Goal: Check status: Check status

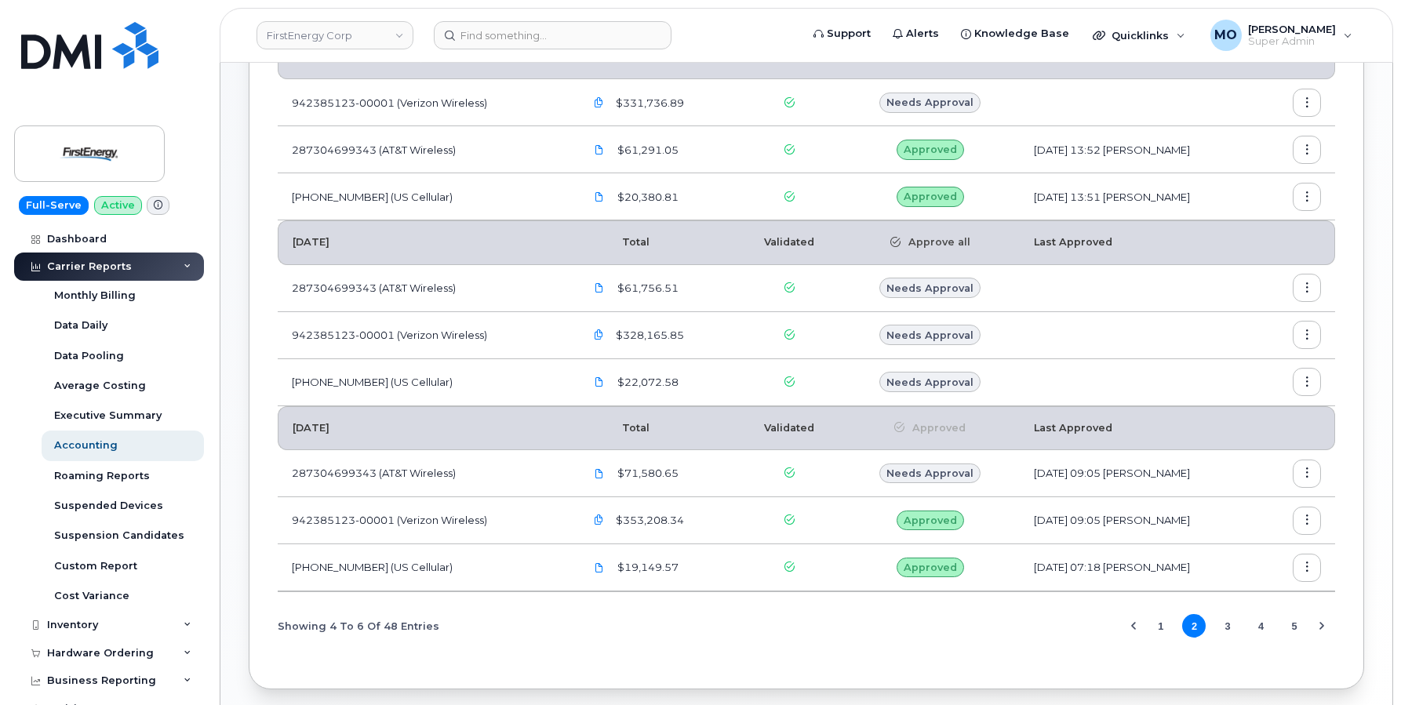
scroll to position [263, 0]
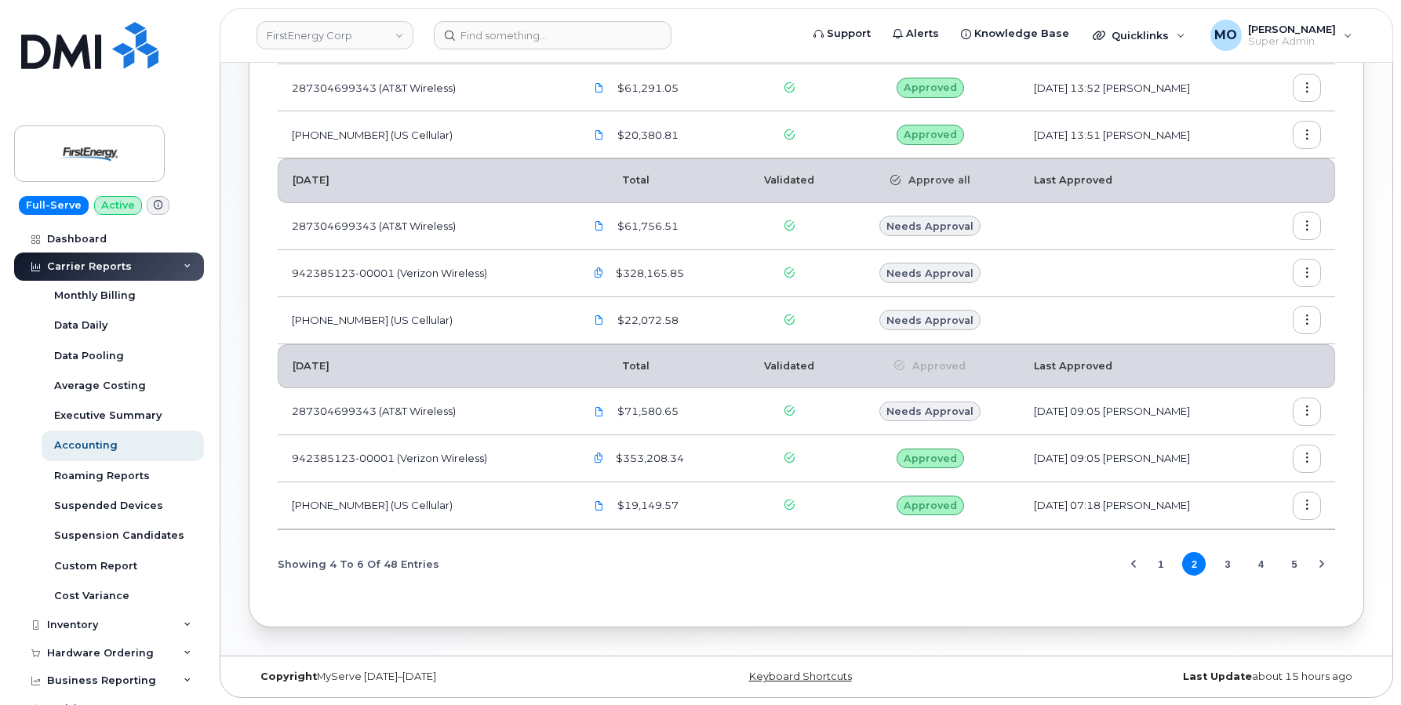
click at [1293, 569] on button "5" at bounding box center [1294, 564] width 24 height 24
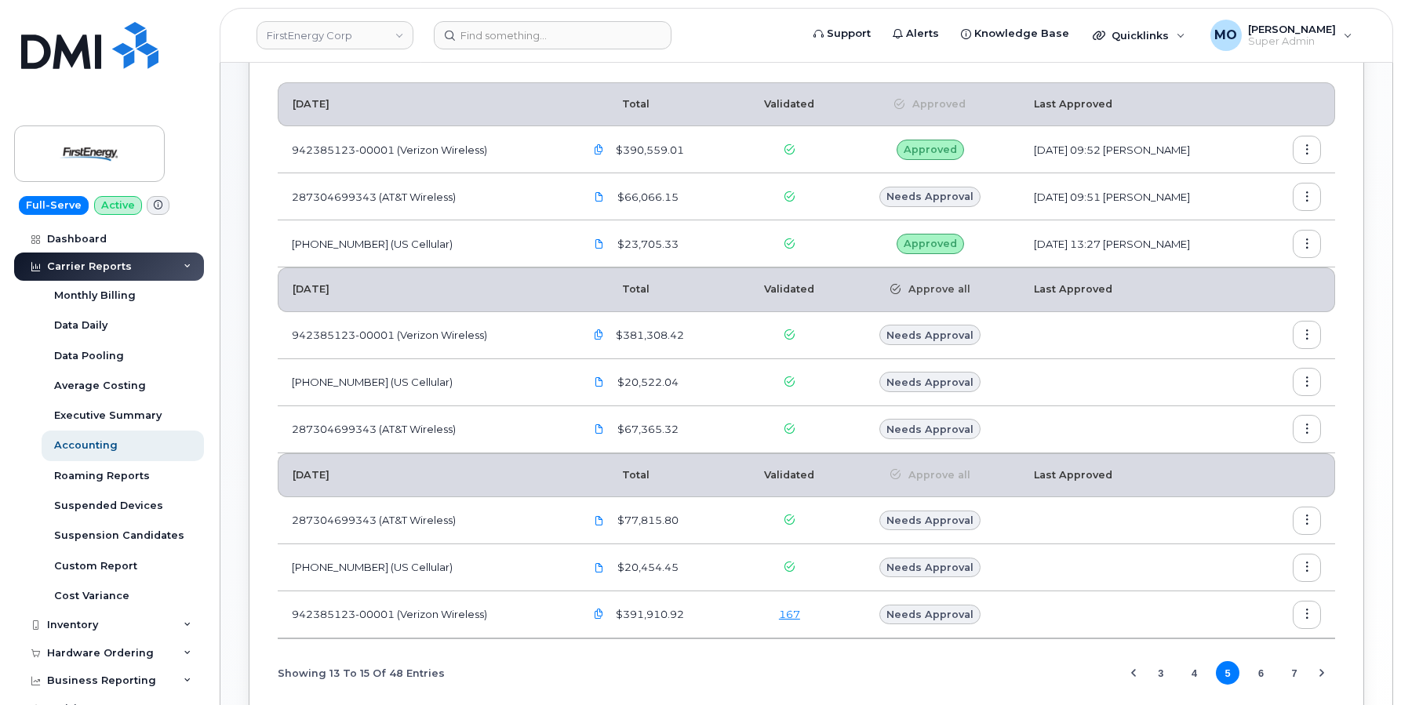
scroll to position [263, 0]
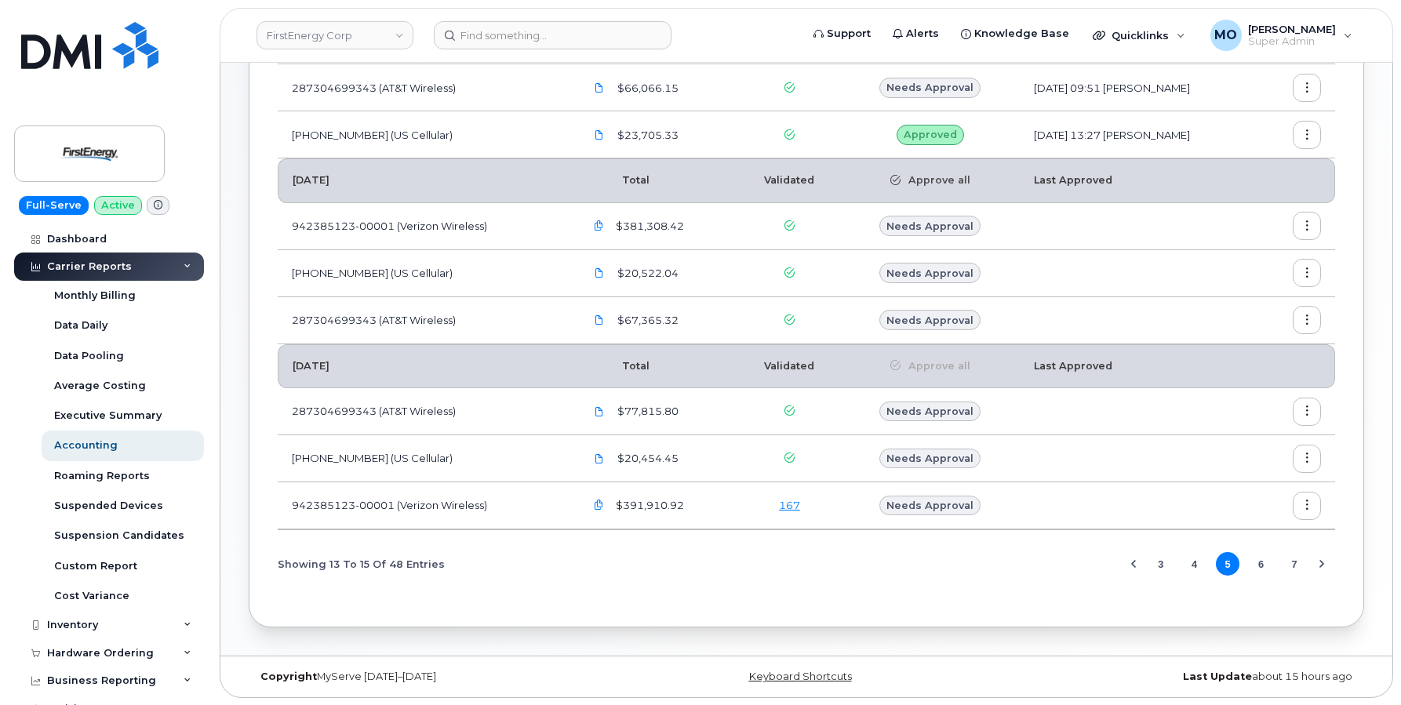
click at [1259, 562] on button "6" at bounding box center [1261, 564] width 24 height 24
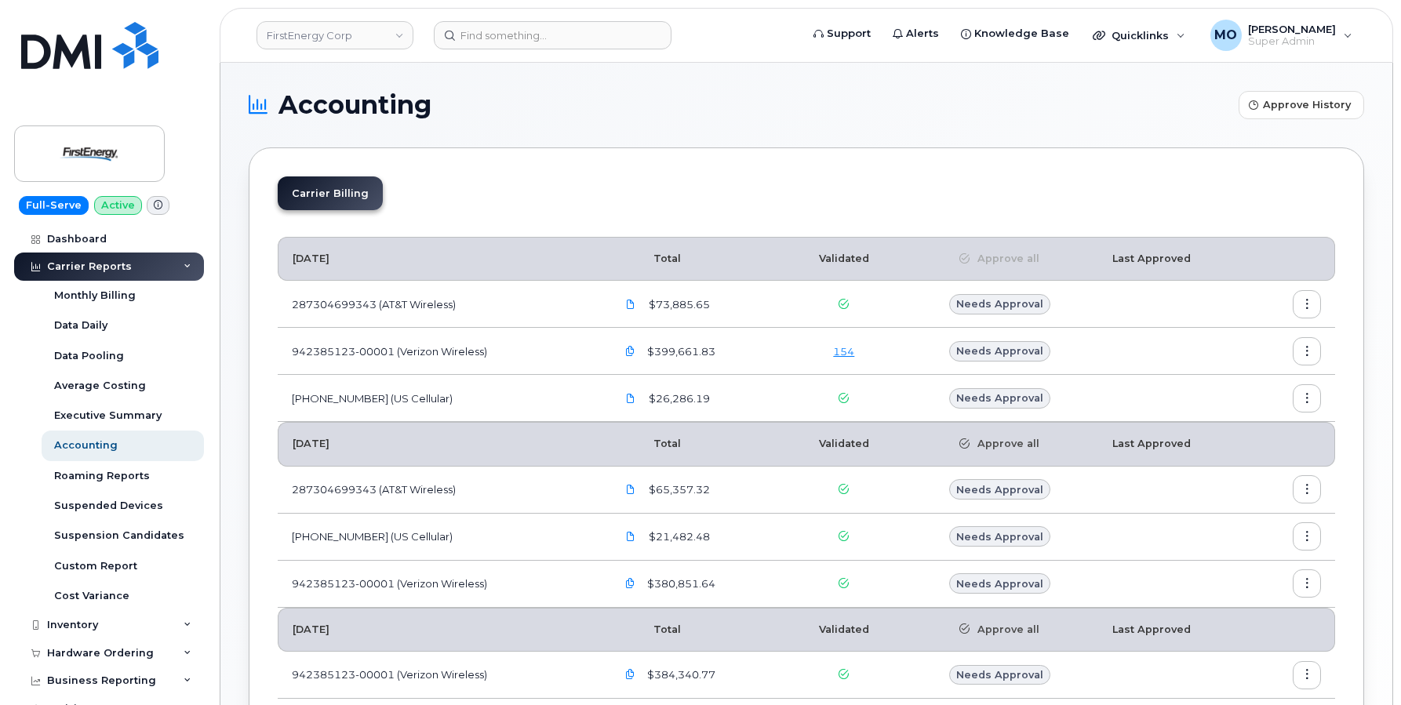
click at [1300, 394] on button "button" at bounding box center [1306, 398] width 28 height 28
click at [1265, 438] on div "Details" at bounding box center [1250, 432] width 140 height 30
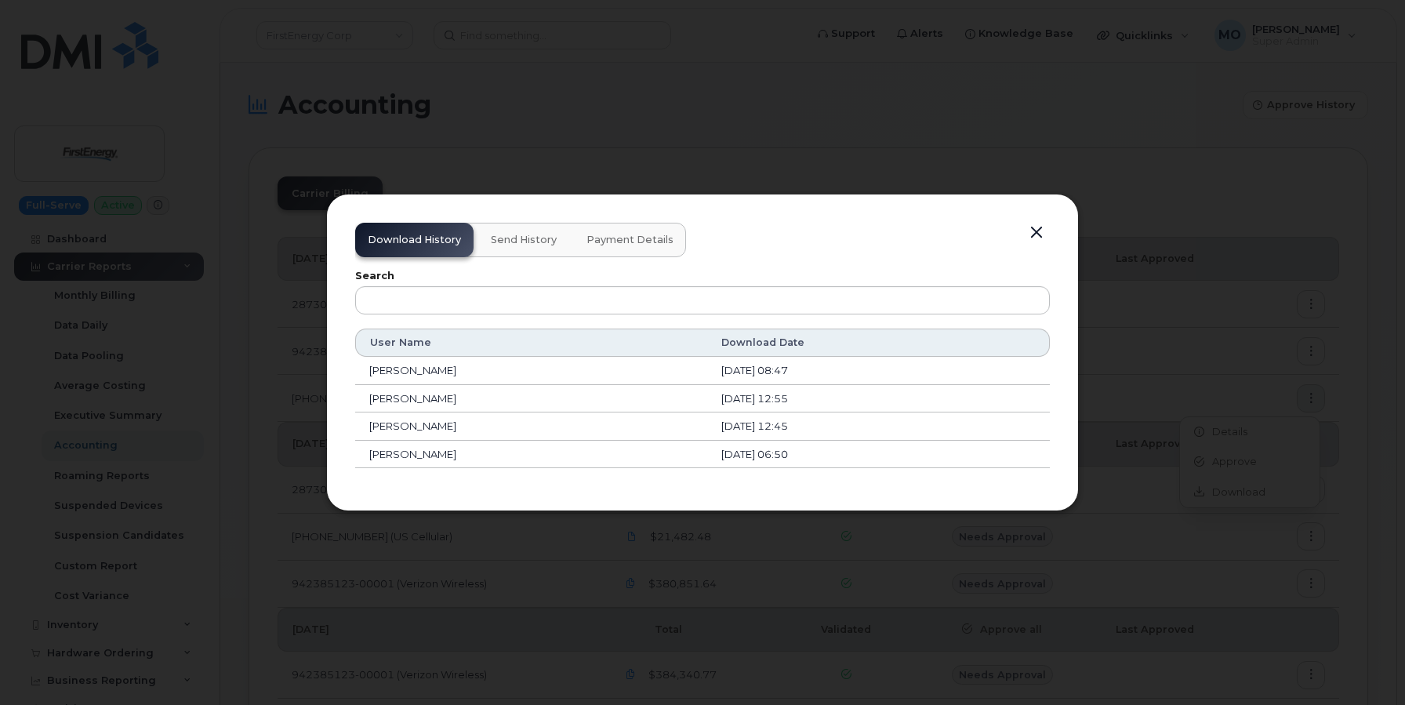
click at [640, 252] on button "Payment Details" at bounding box center [630, 240] width 112 height 35
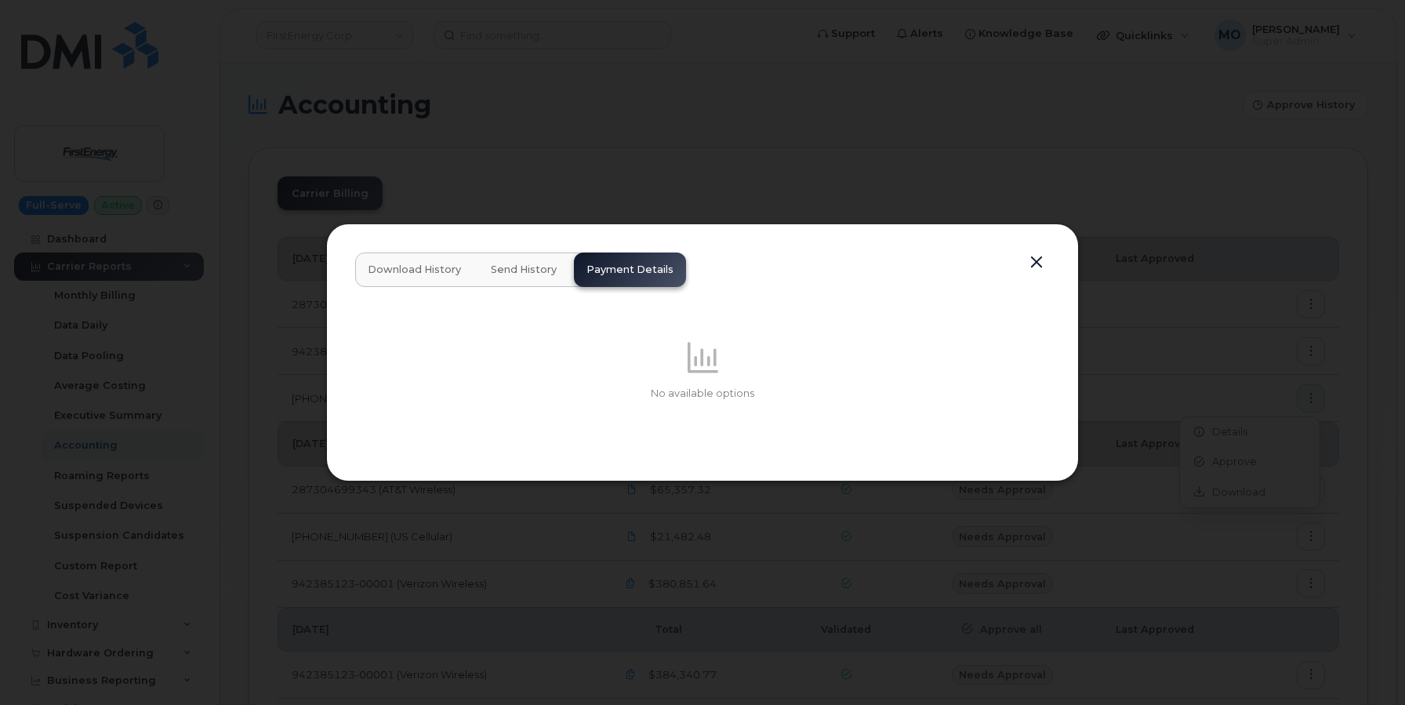
click at [1026, 269] on button "button" at bounding box center [1037, 263] width 24 height 22
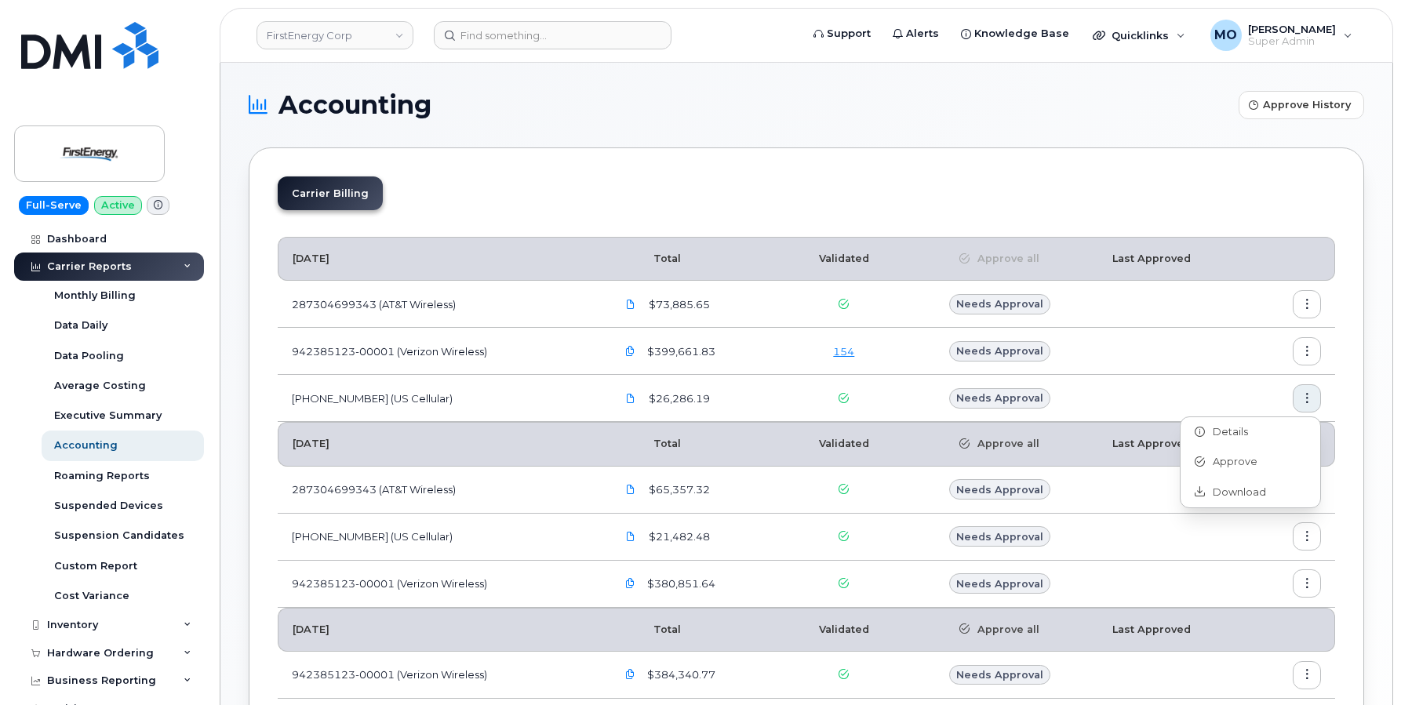
click at [1079, 425] on th "Approve all" at bounding box center [999, 444] width 198 height 44
click at [1304, 401] on icon "button" at bounding box center [1307, 399] width 10 height 10
click at [758, 176] on div "Carrier Billing [DATE] Total Validated Approve all Last Approved 287304699343 (…" at bounding box center [806, 518] width 1115 height 743
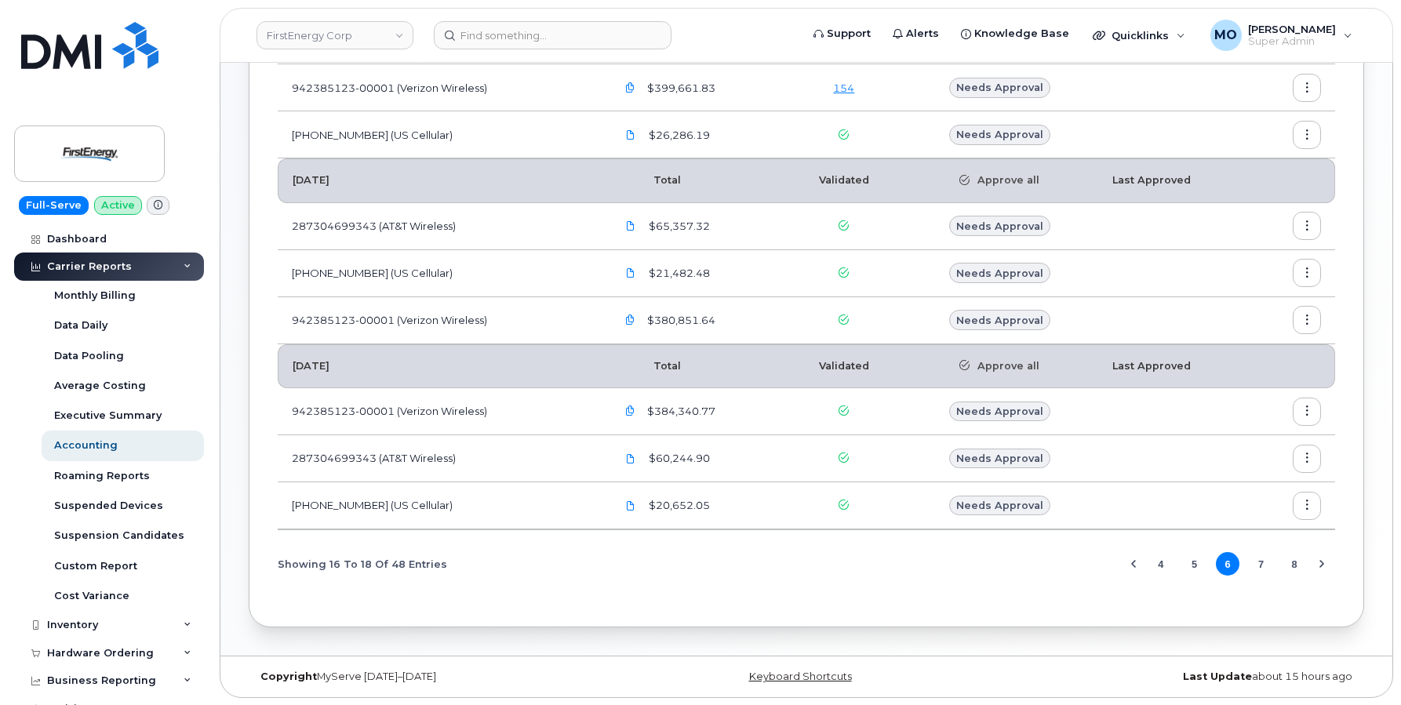
click at [1135, 560] on icon "Previous Page" at bounding box center [1133, 564] width 13 height 13
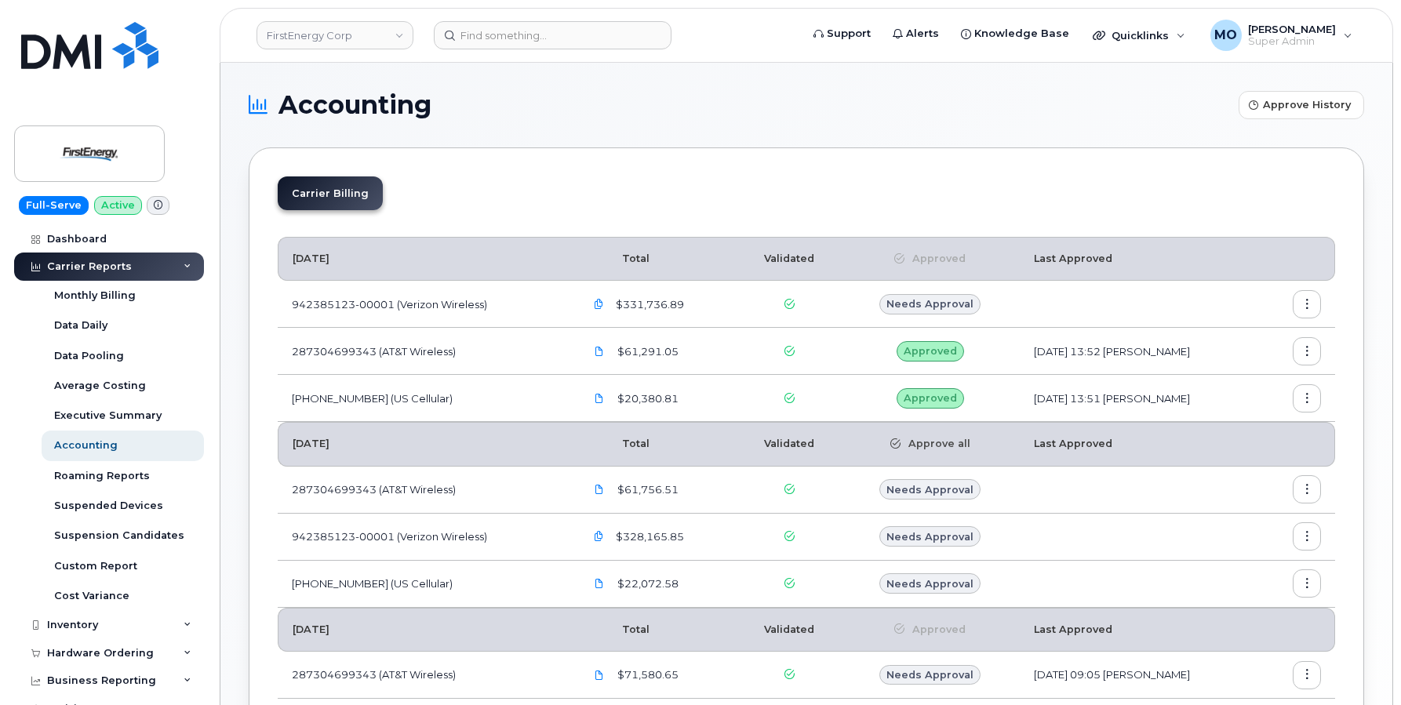
click at [1300, 394] on button "button" at bounding box center [1306, 398] width 28 height 28
click at [1264, 437] on div "Details" at bounding box center [1250, 432] width 140 height 30
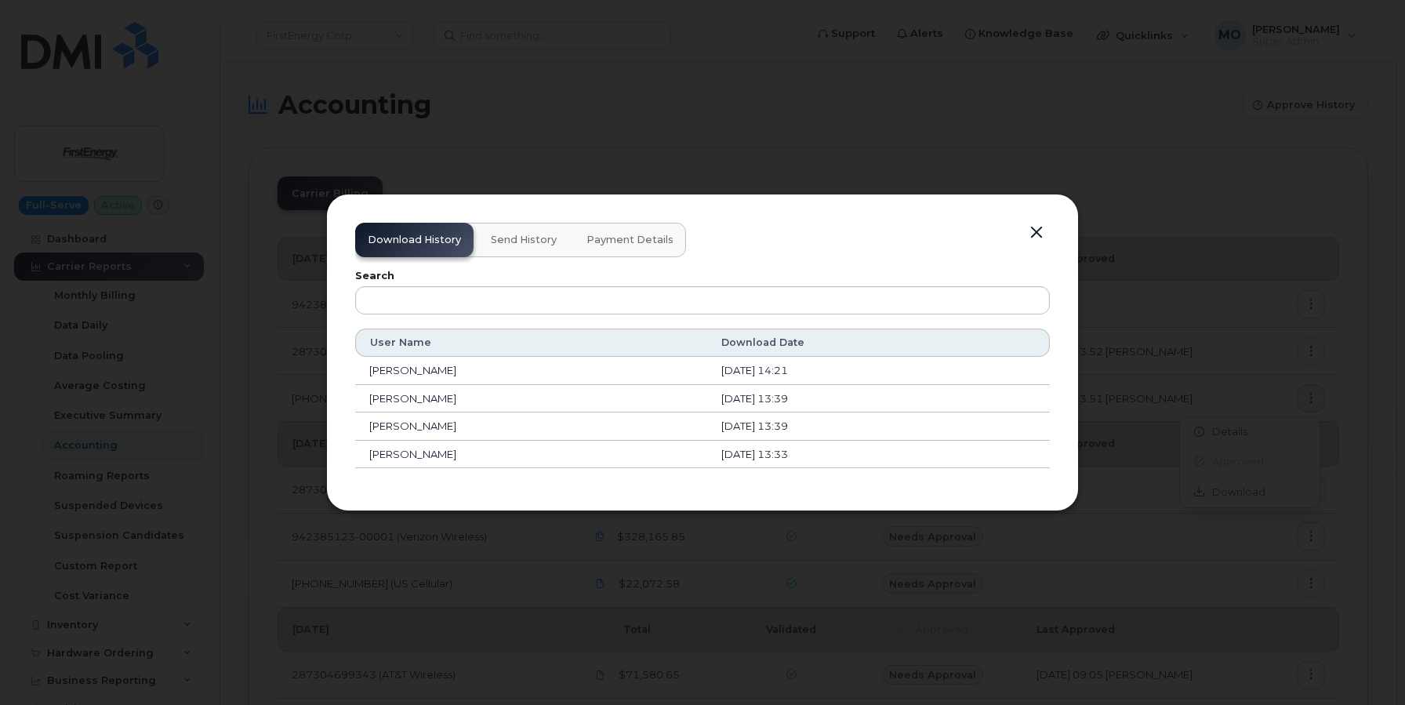
click at [638, 242] on span "Payment Details" at bounding box center [630, 240] width 87 height 13
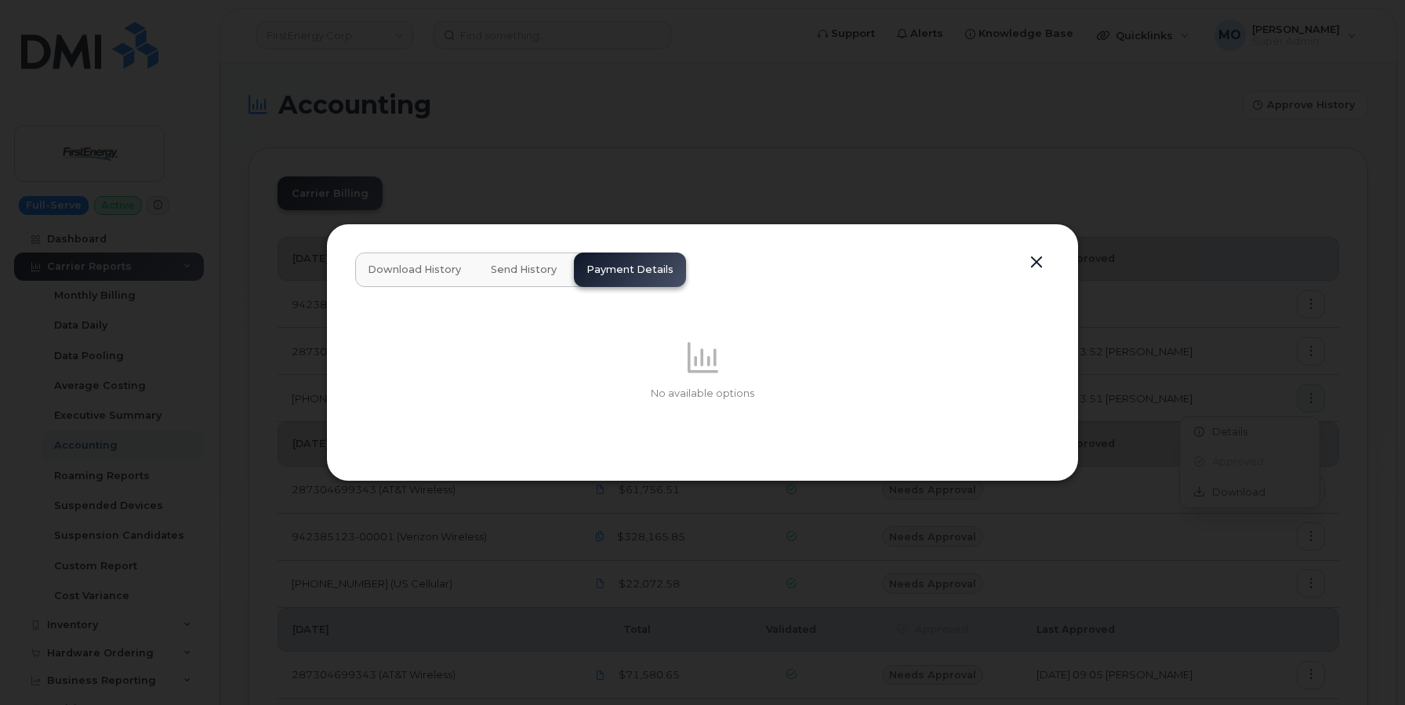
click at [395, 268] on span "Download History" at bounding box center [414, 269] width 93 height 13
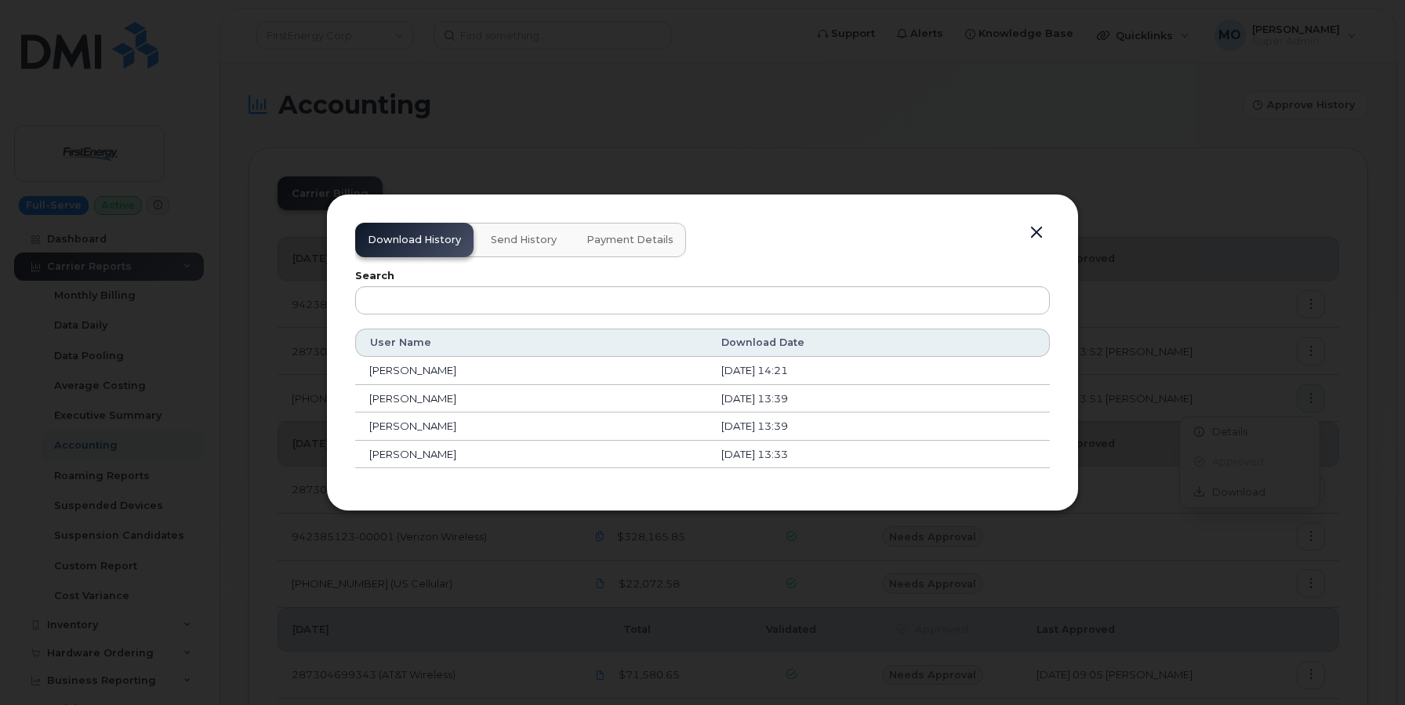
click at [1043, 235] on button "button" at bounding box center [1037, 233] width 24 height 22
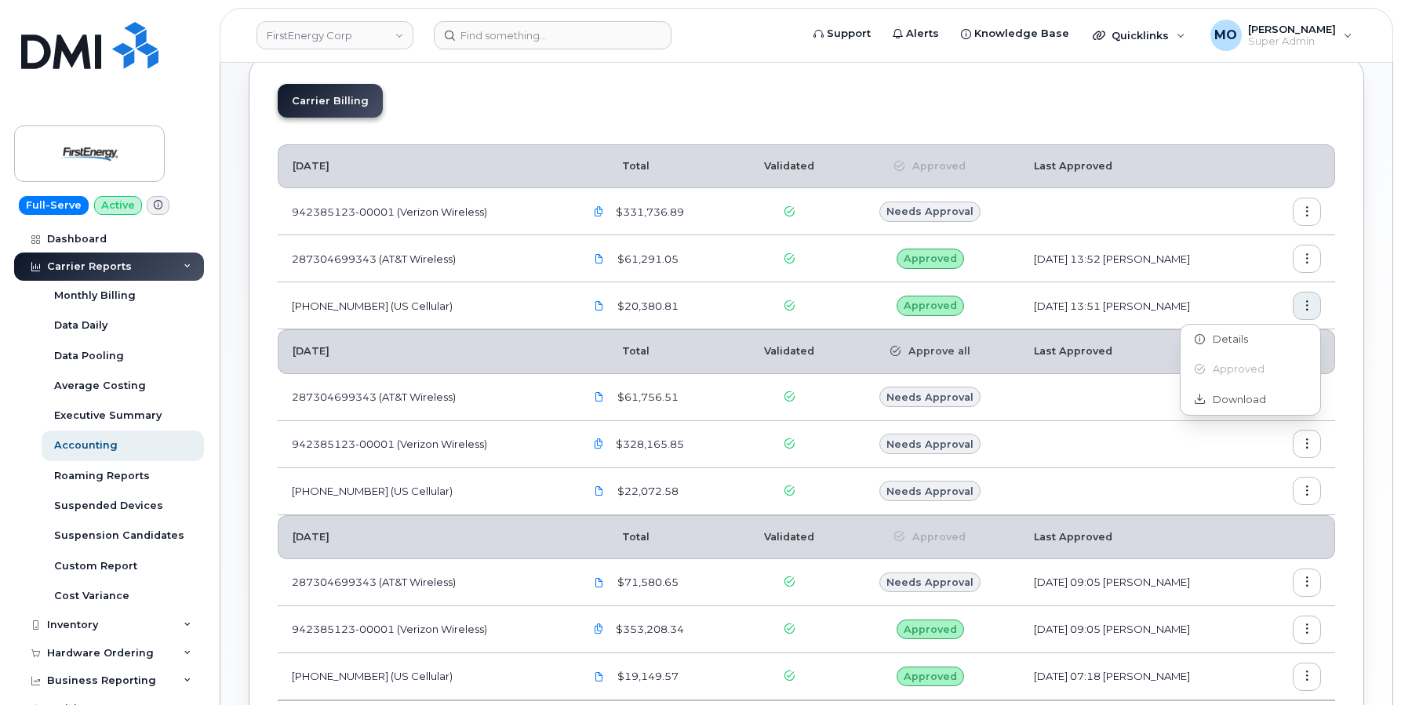
scroll to position [97, 0]
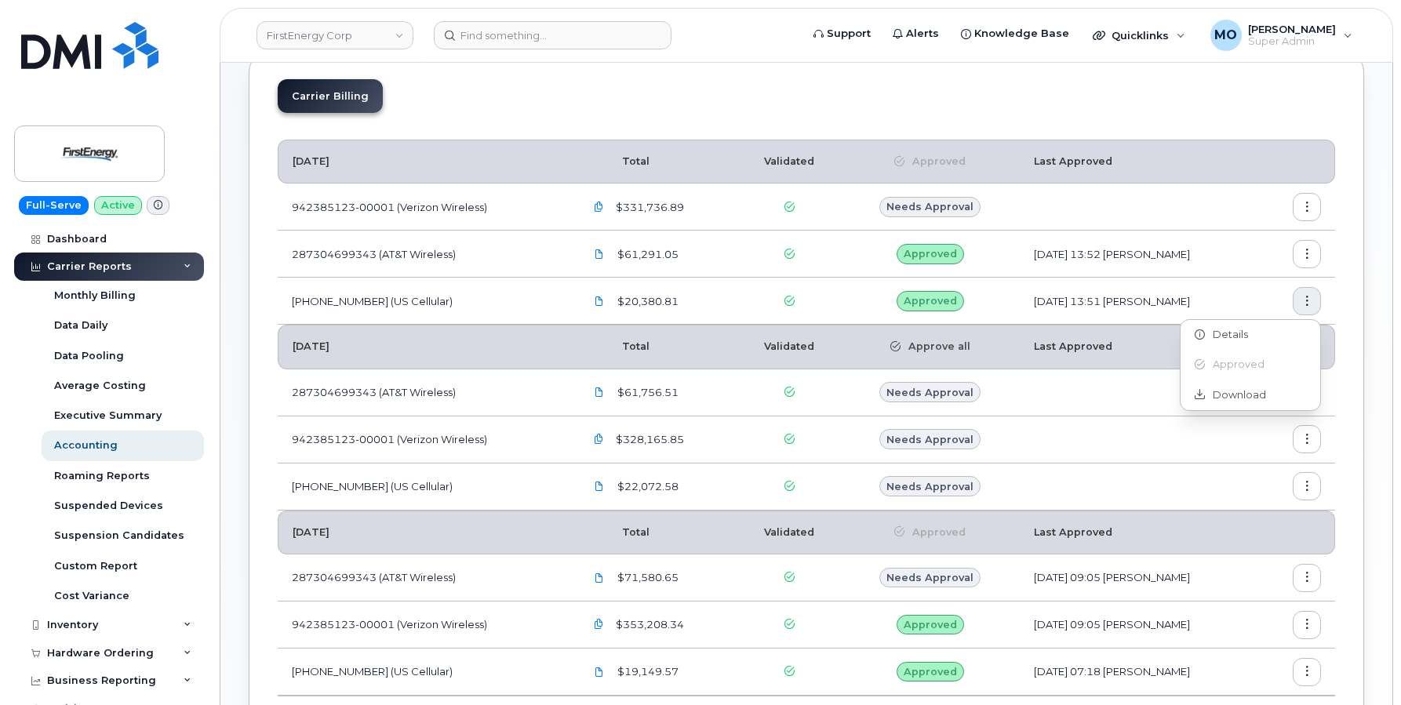
click at [1058, 316] on td "[DATE] 13:51 [PERSON_NAME]" at bounding box center [1140, 301] width 242 height 47
